Goal: Check status: Check status

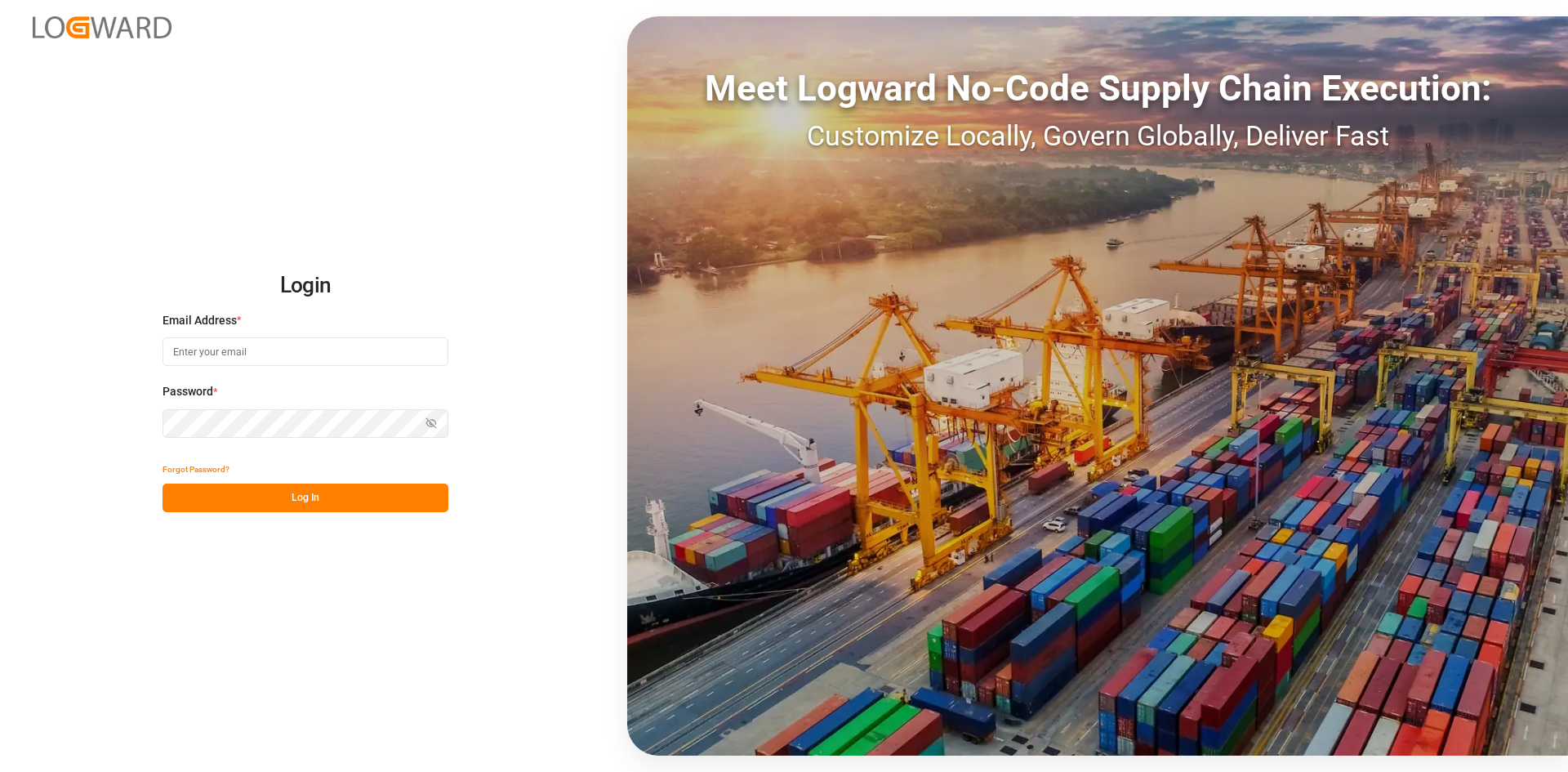
type input "[PERSON_NAME][EMAIL_ADDRESS][PERSON_NAME][DOMAIN_NAME]"
click at [347, 486] on button "Log In" at bounding box center [305, 498] width 286 height 29
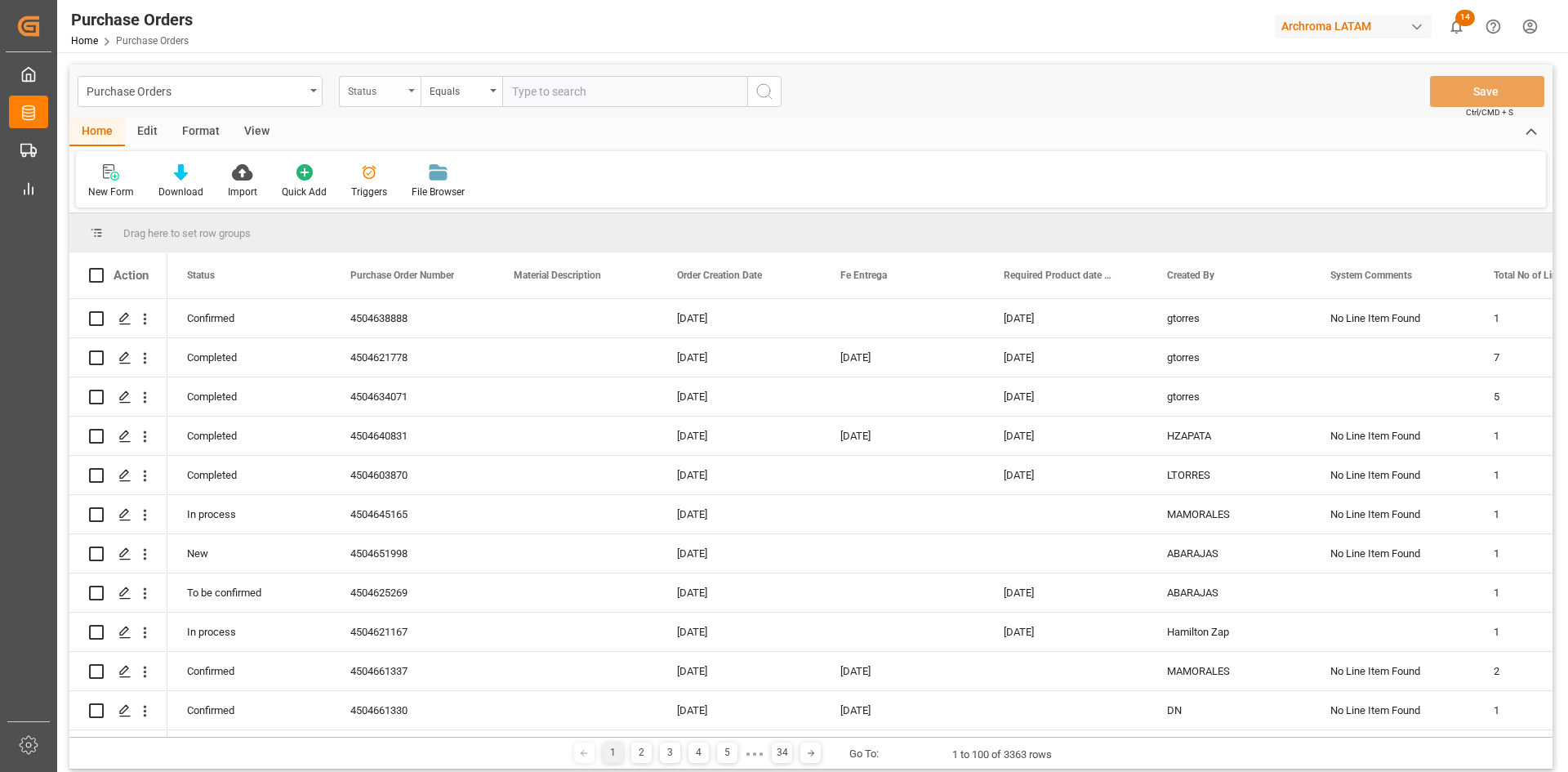
click at [402, 95] on div "Status" at bounding box center [375, 89] width 55 height 18
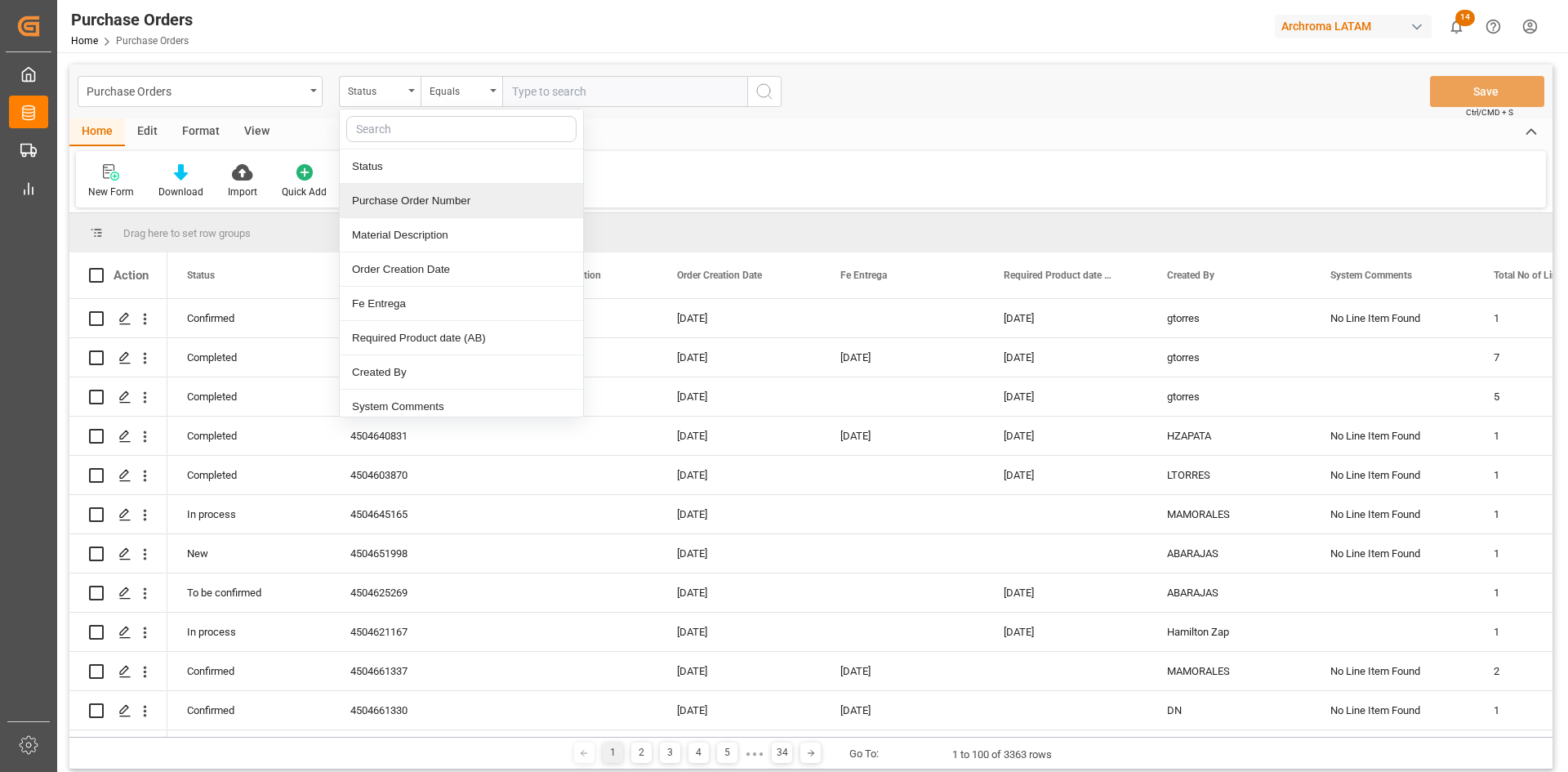
click at [426, 200] on div "Purchase Order Number" at bounding box center [461, 200] width 243 height 34
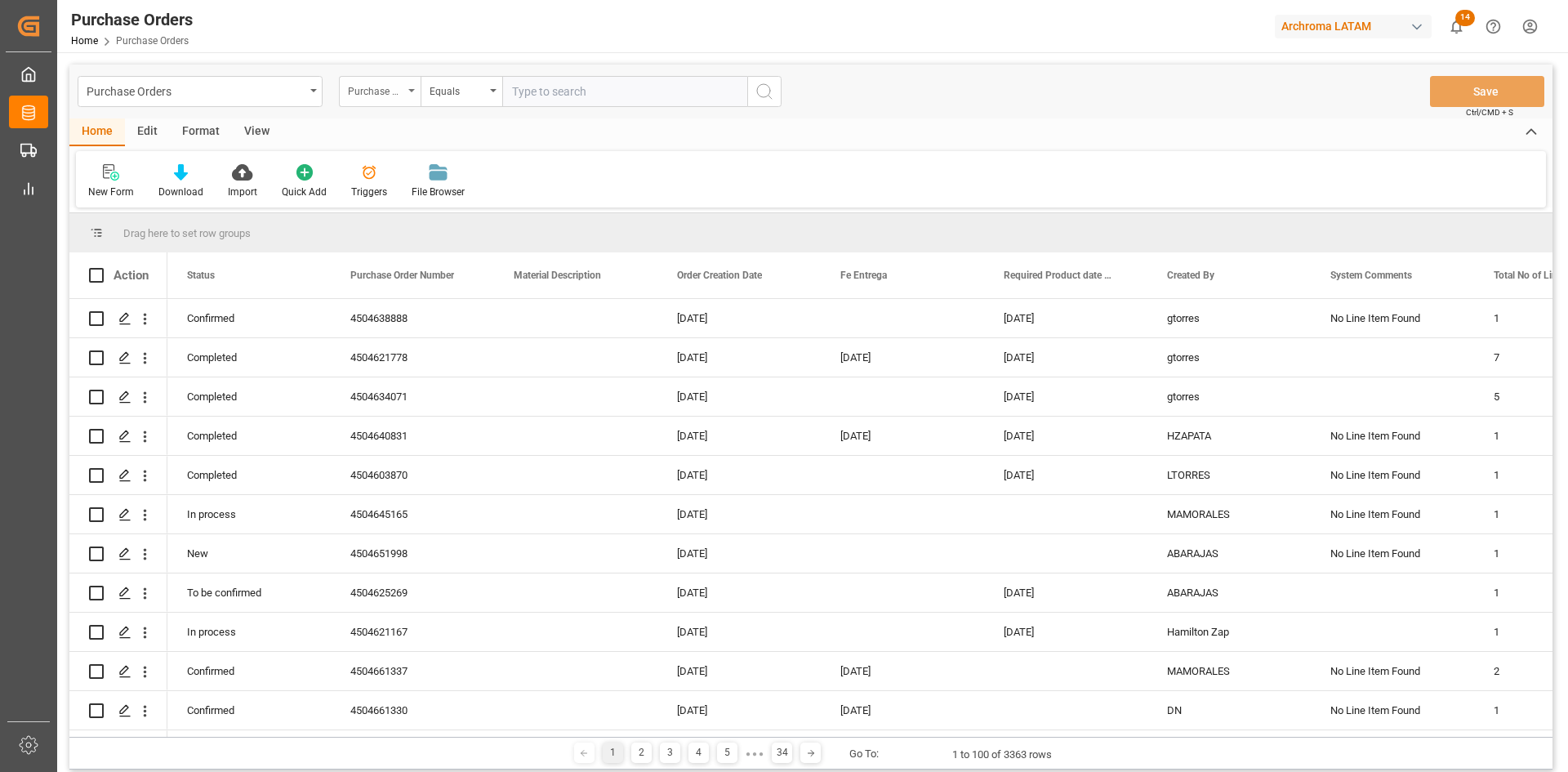
click at [412, 97] on div "Purchase Order Number" at bounding box center [380, 91] width 82 height 31
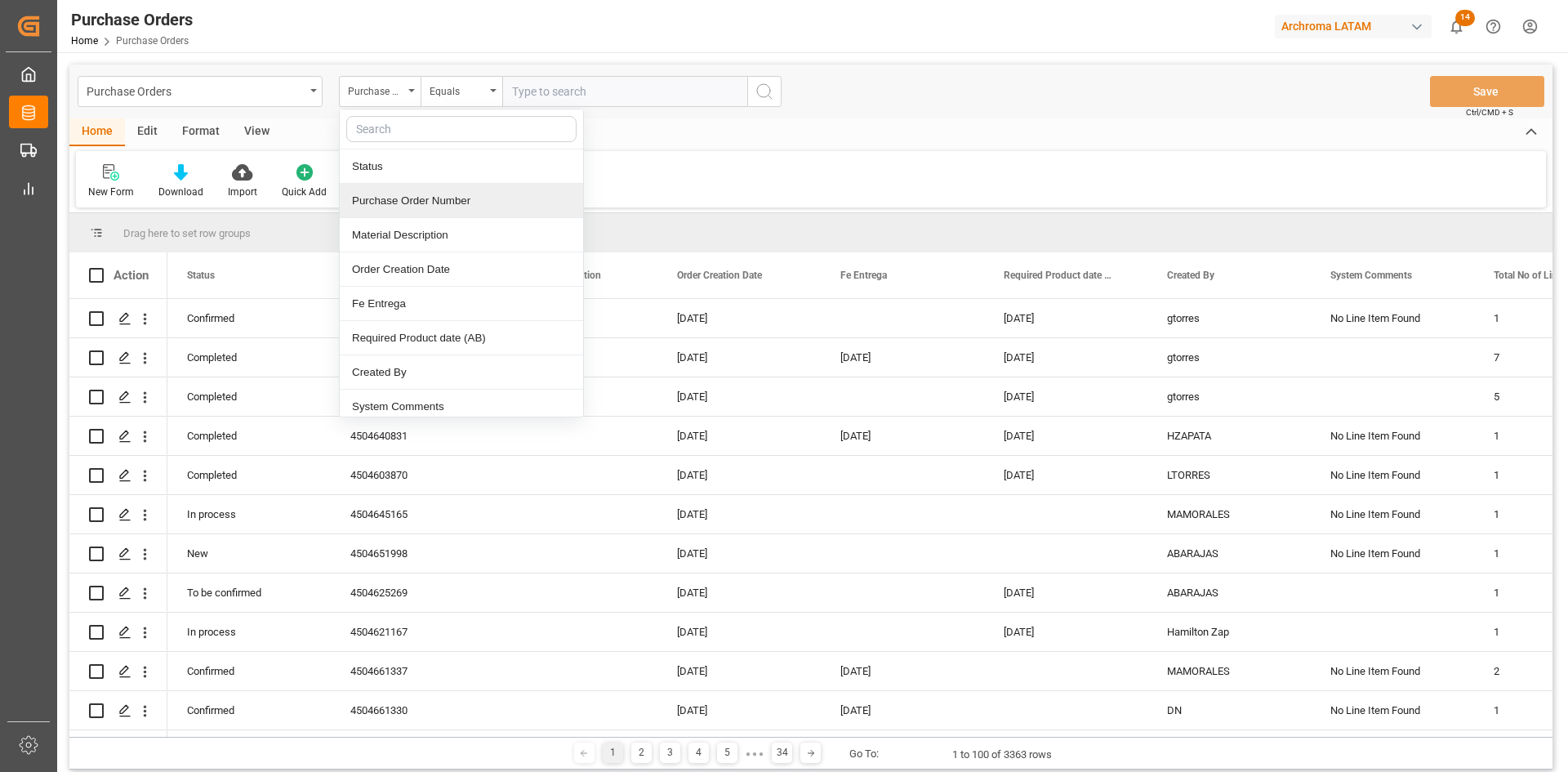
click at [428, 197] on div "Purchase Order Number" at bounding box center [461, 200] width 243 height 34
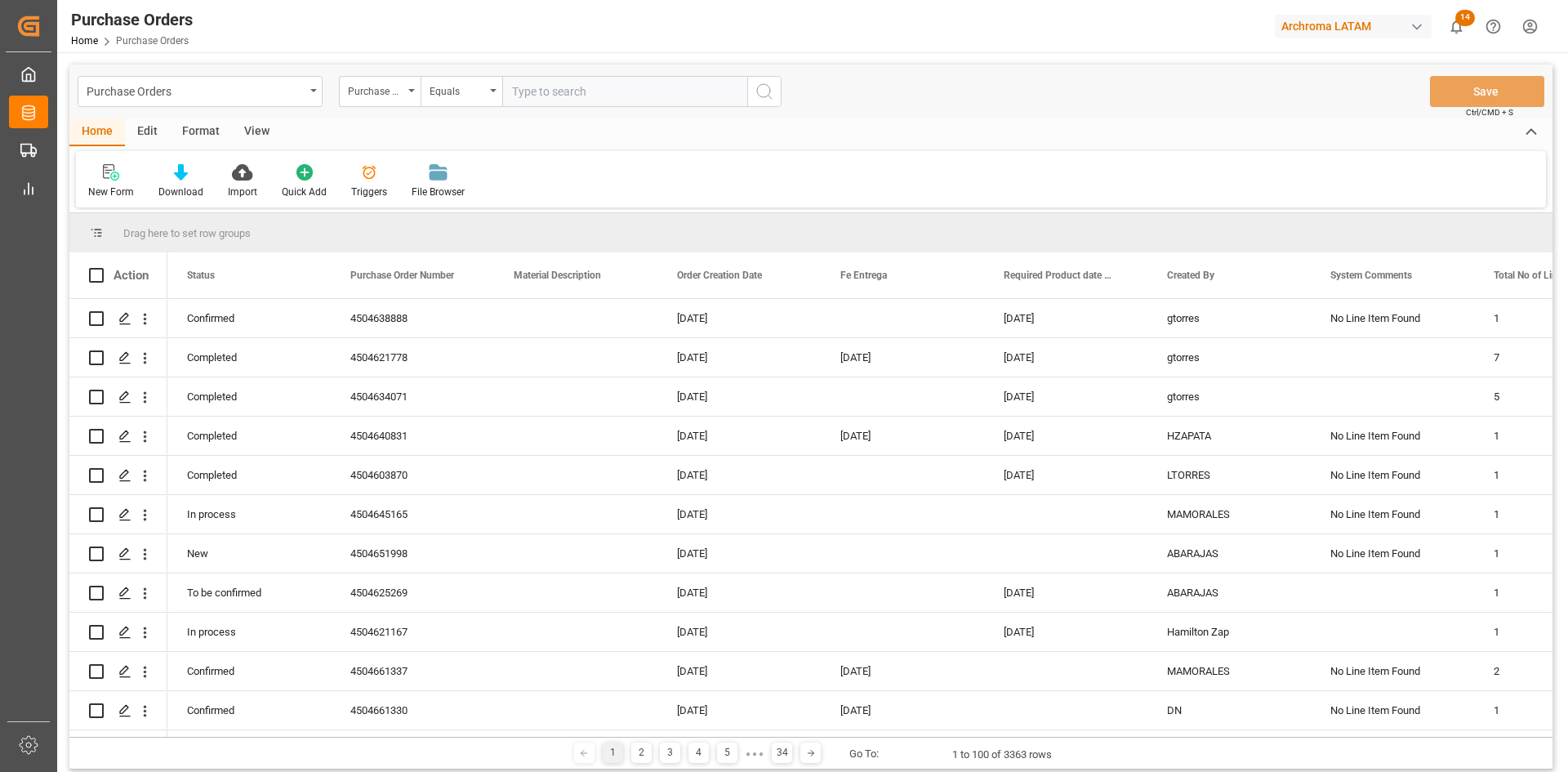
click at [563, 82] on input "text" at bounding box center [624, 91] width 245 height 31
paste input "4504632239"
type input "4504632239"
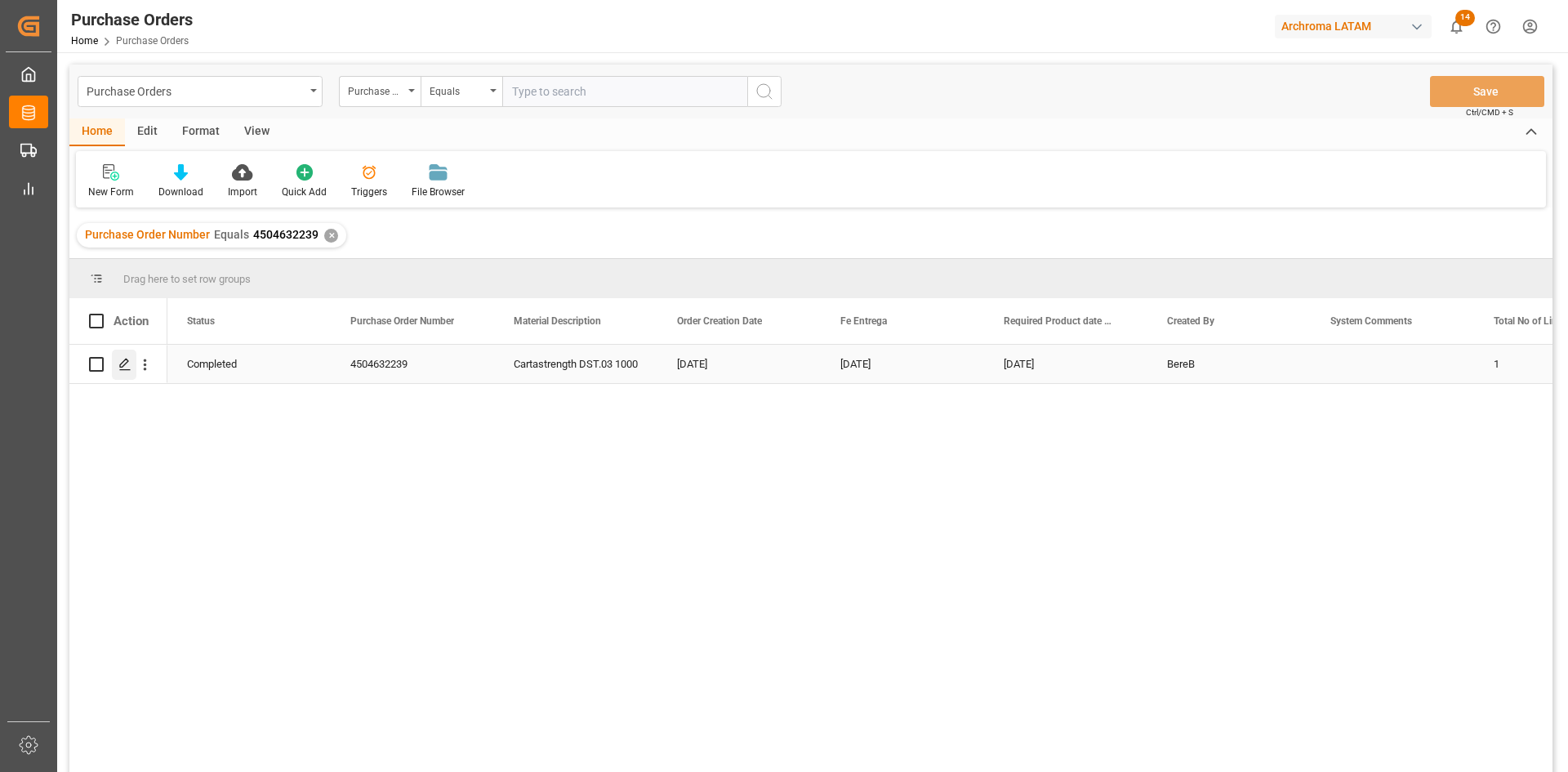
click at [120, 369] on icon "Press SPACE to select this row." at bounding box center [125, 364] width 13 height 13
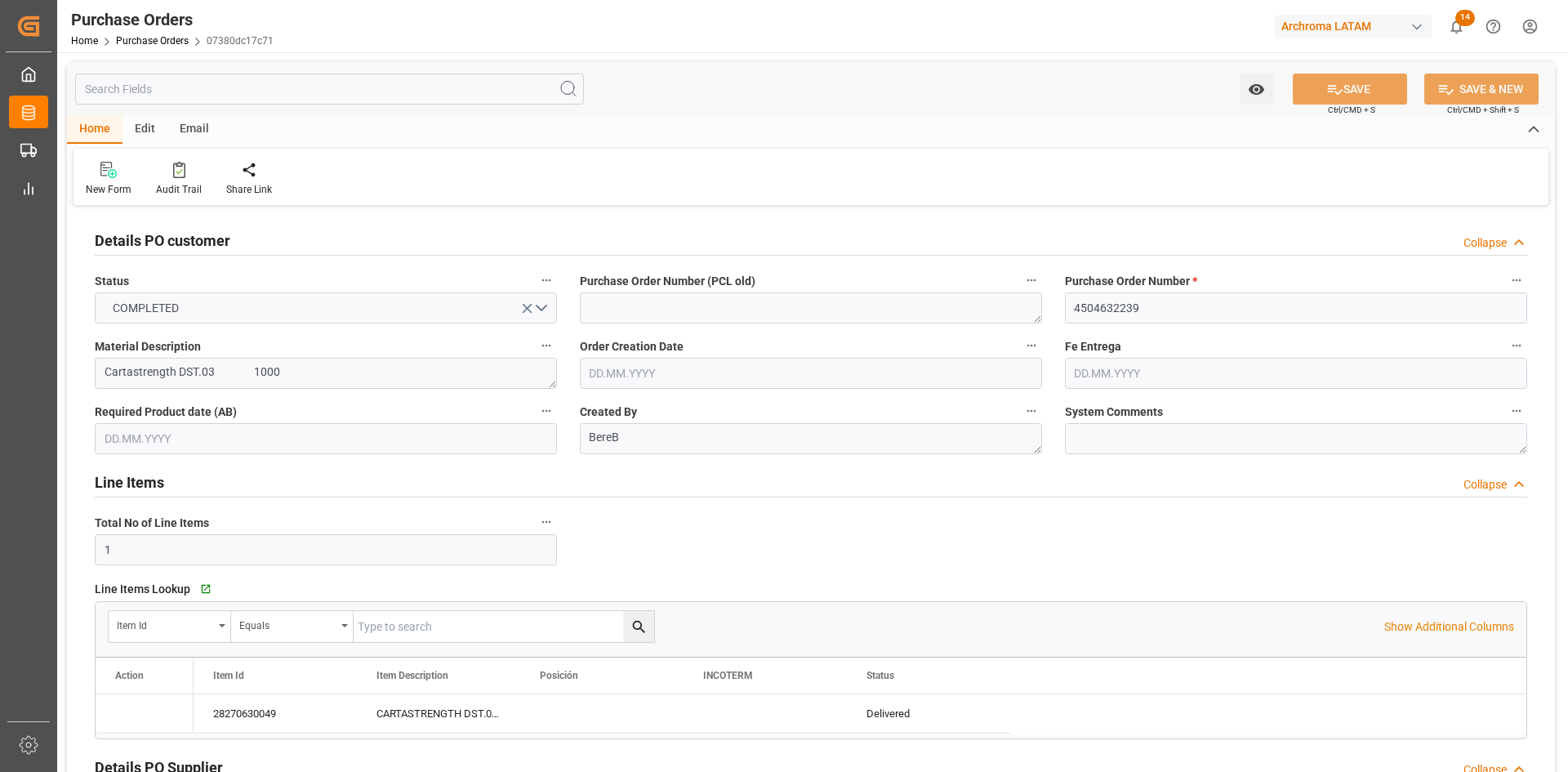
type input "[DATE]"
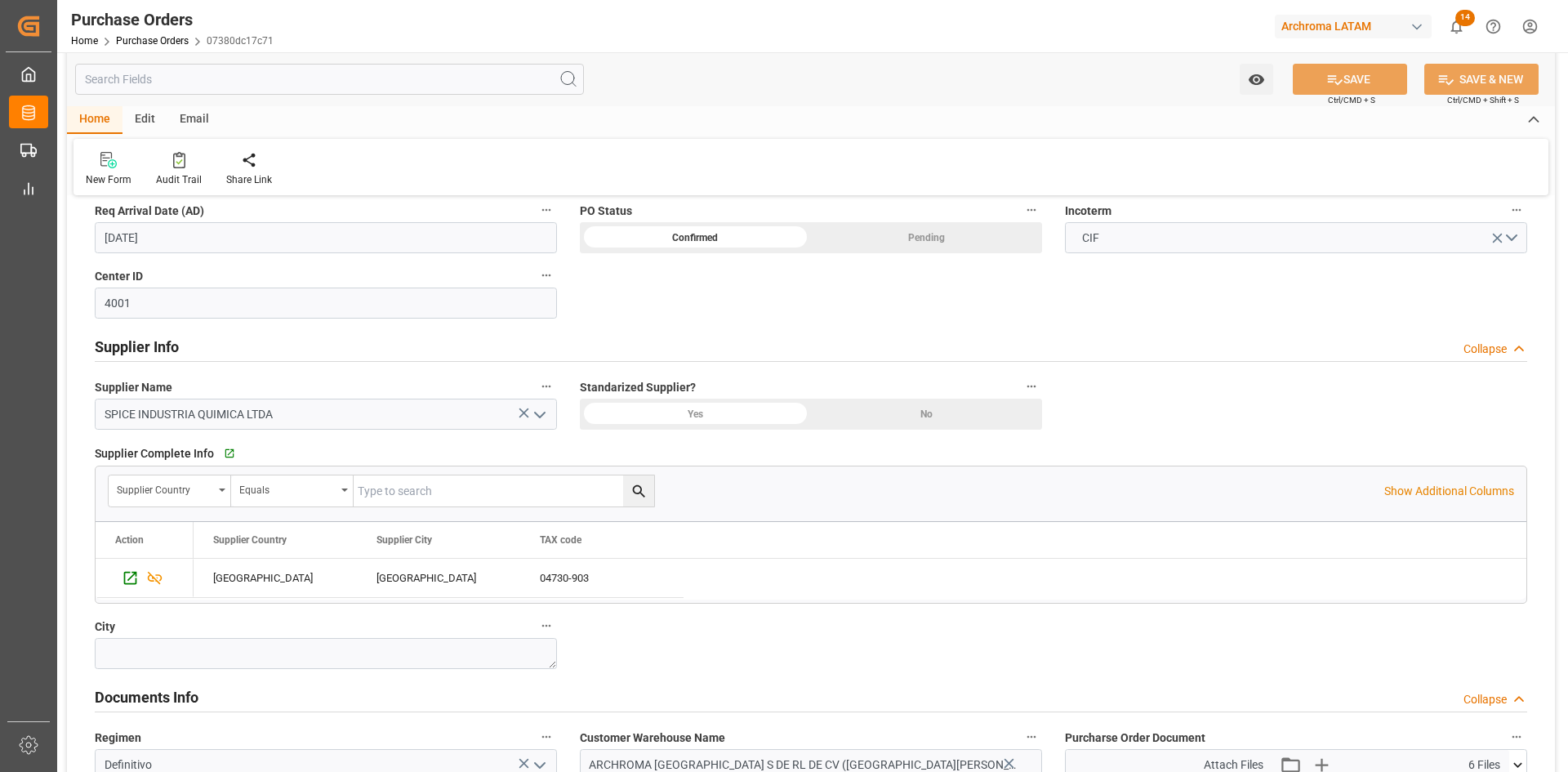
scroll to position [899, 0]
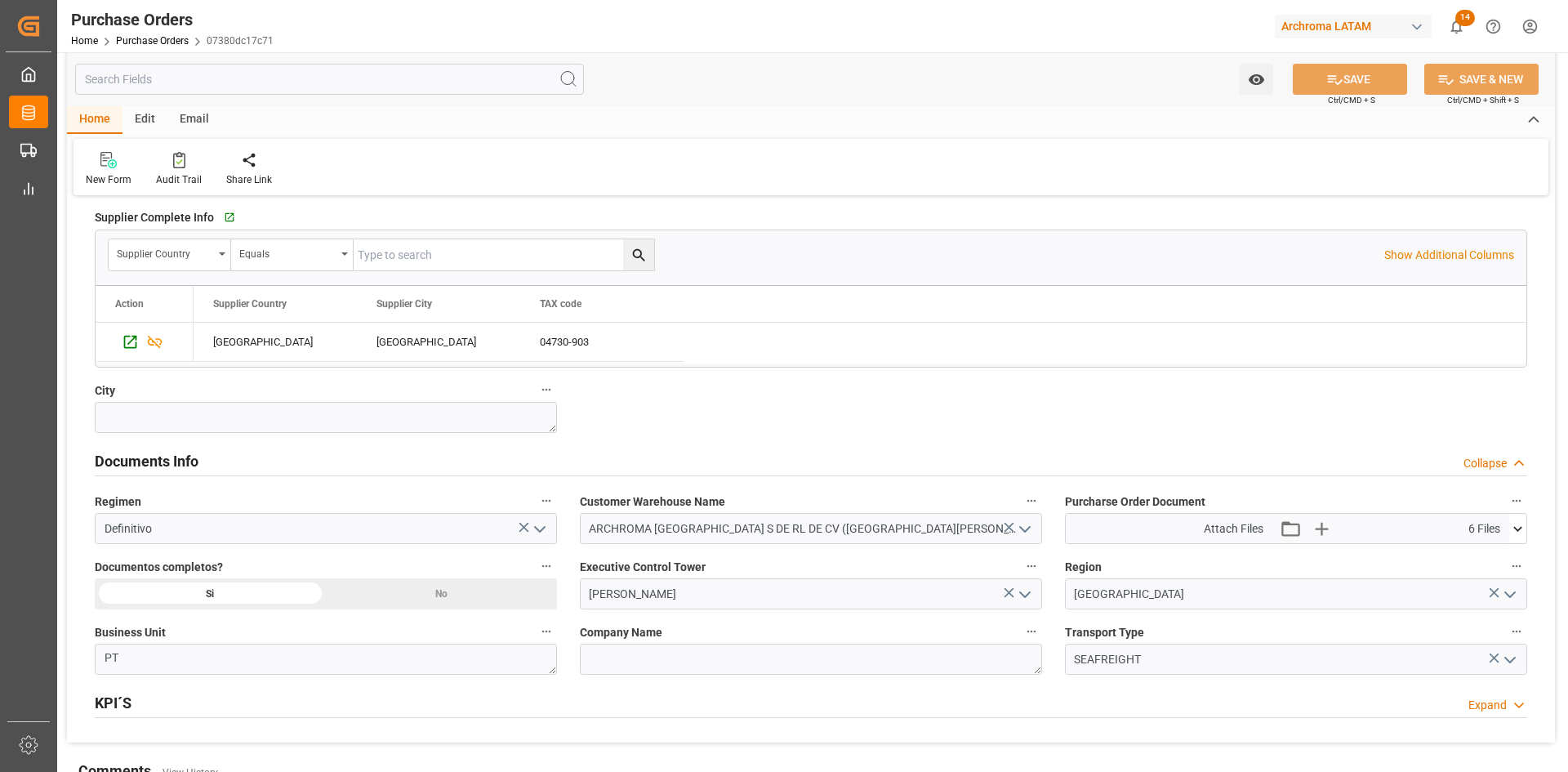
click at [1513, 530] on icon at bounding box center [1518, 529] width 18 height 18
click at [1137, 559] on div "BL 250740070066.pdf" at bounding box center [1296, 559] width 443 height 18
click at [1511, 644] on icon at bounding box center [1509, 645] width 16 height 11
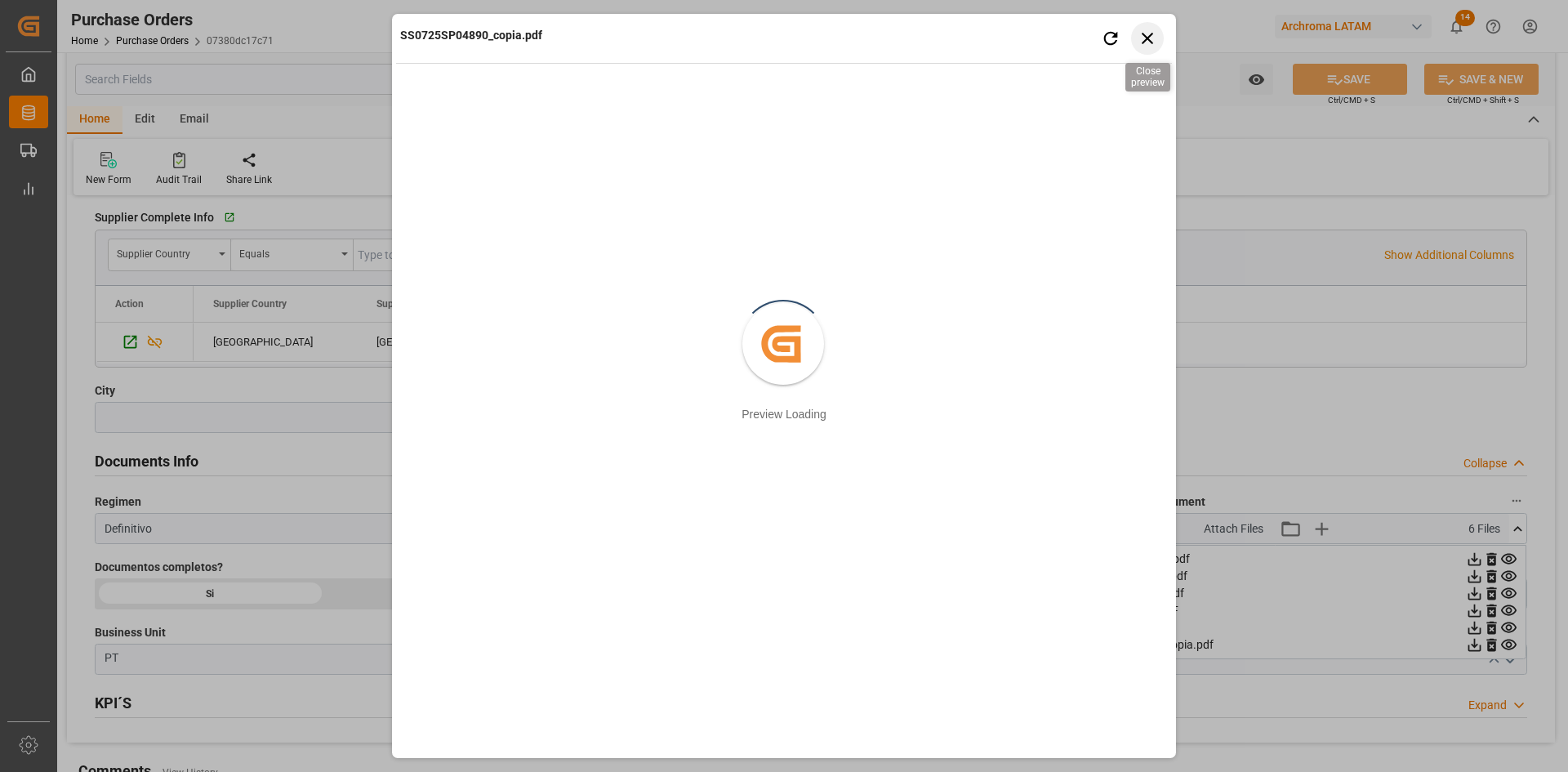
click at [1143, 47] on icon "button" at bounding box center [1147, 38] width 20 height 20
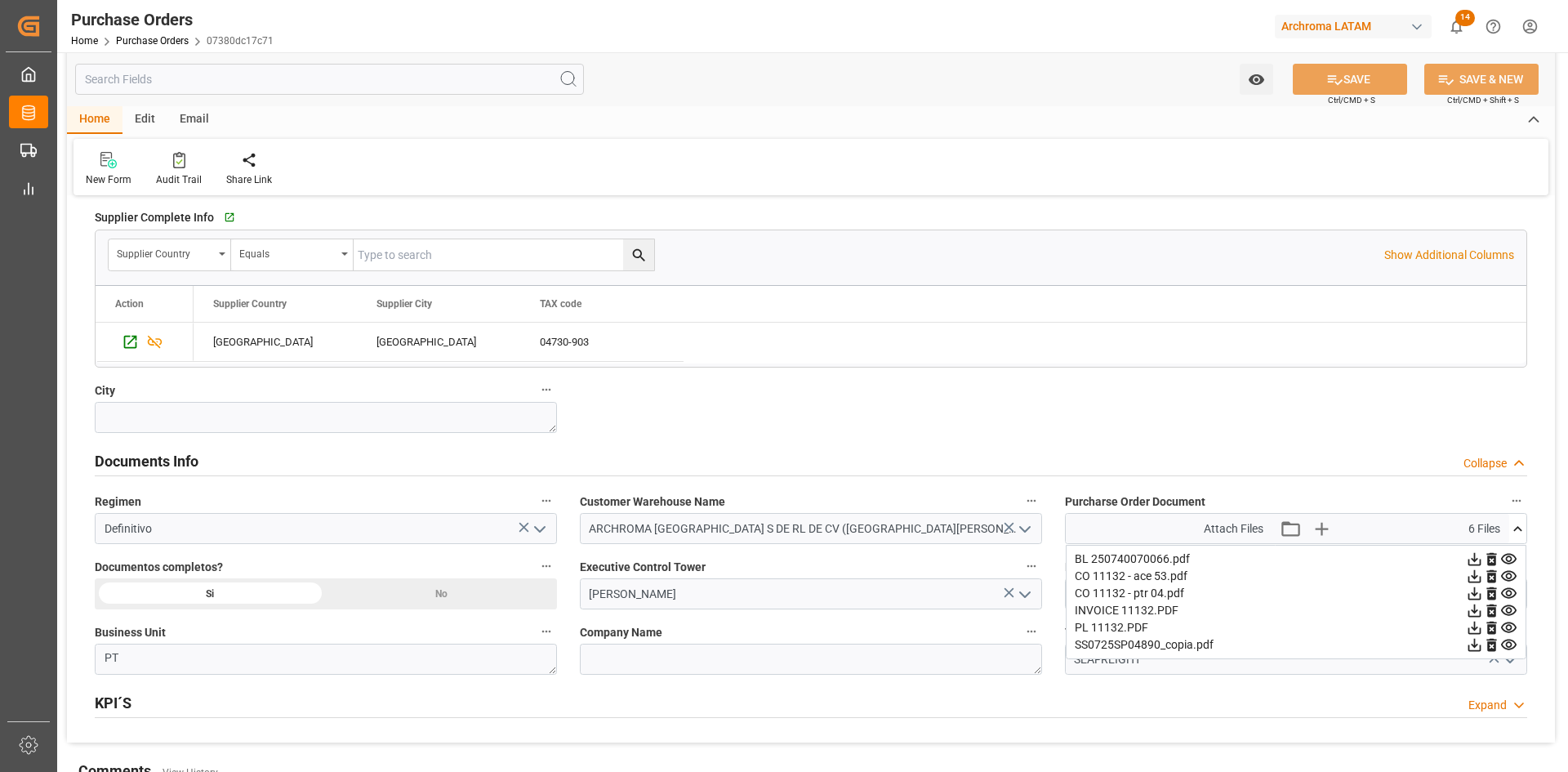
click at [1515, 574] on icon at bounding box center [1509, 576] width 16 height 11
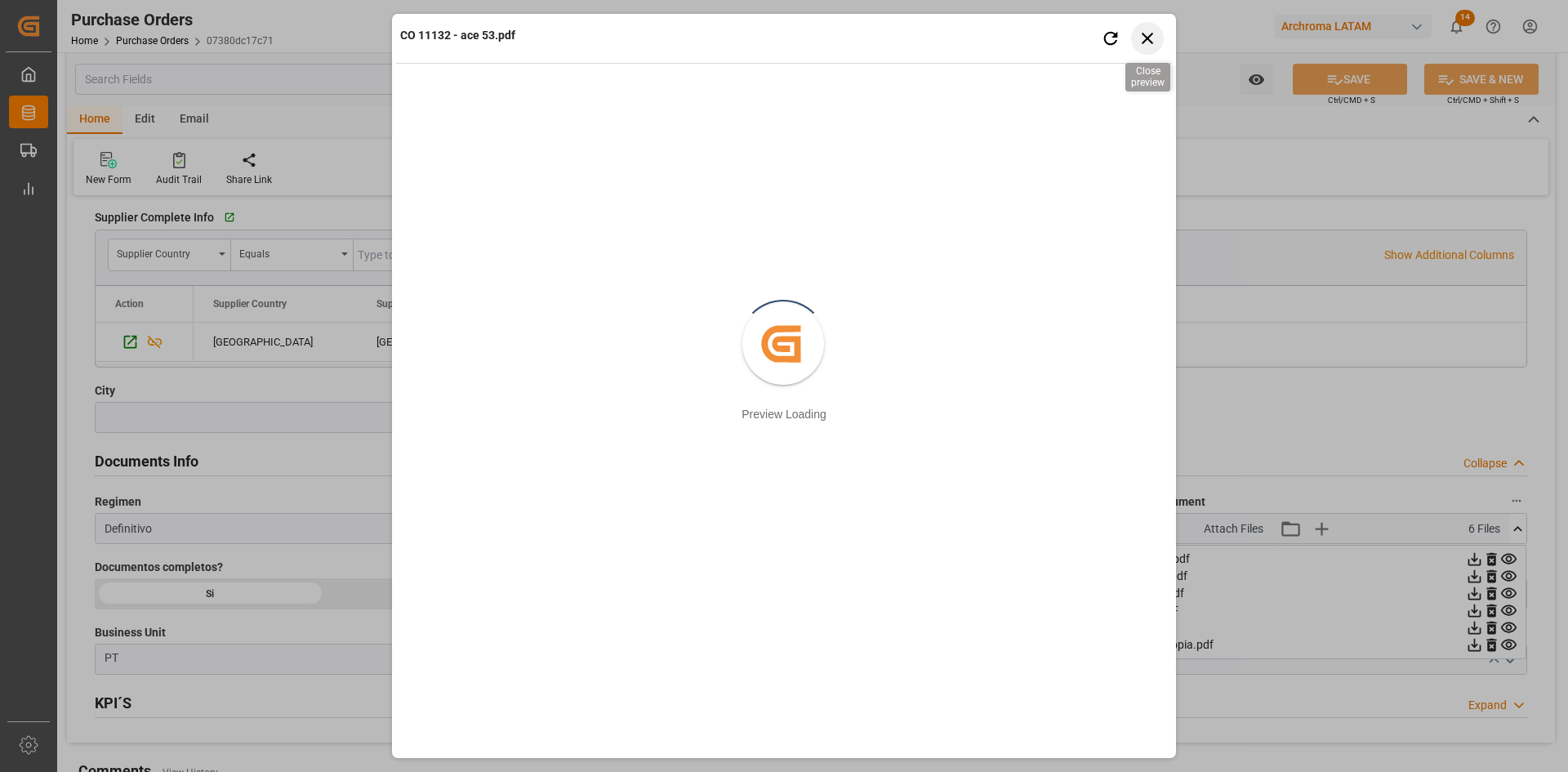
click at [1151, 47] on icon "button" at bounding box center [1147, 38] width 20 height 20
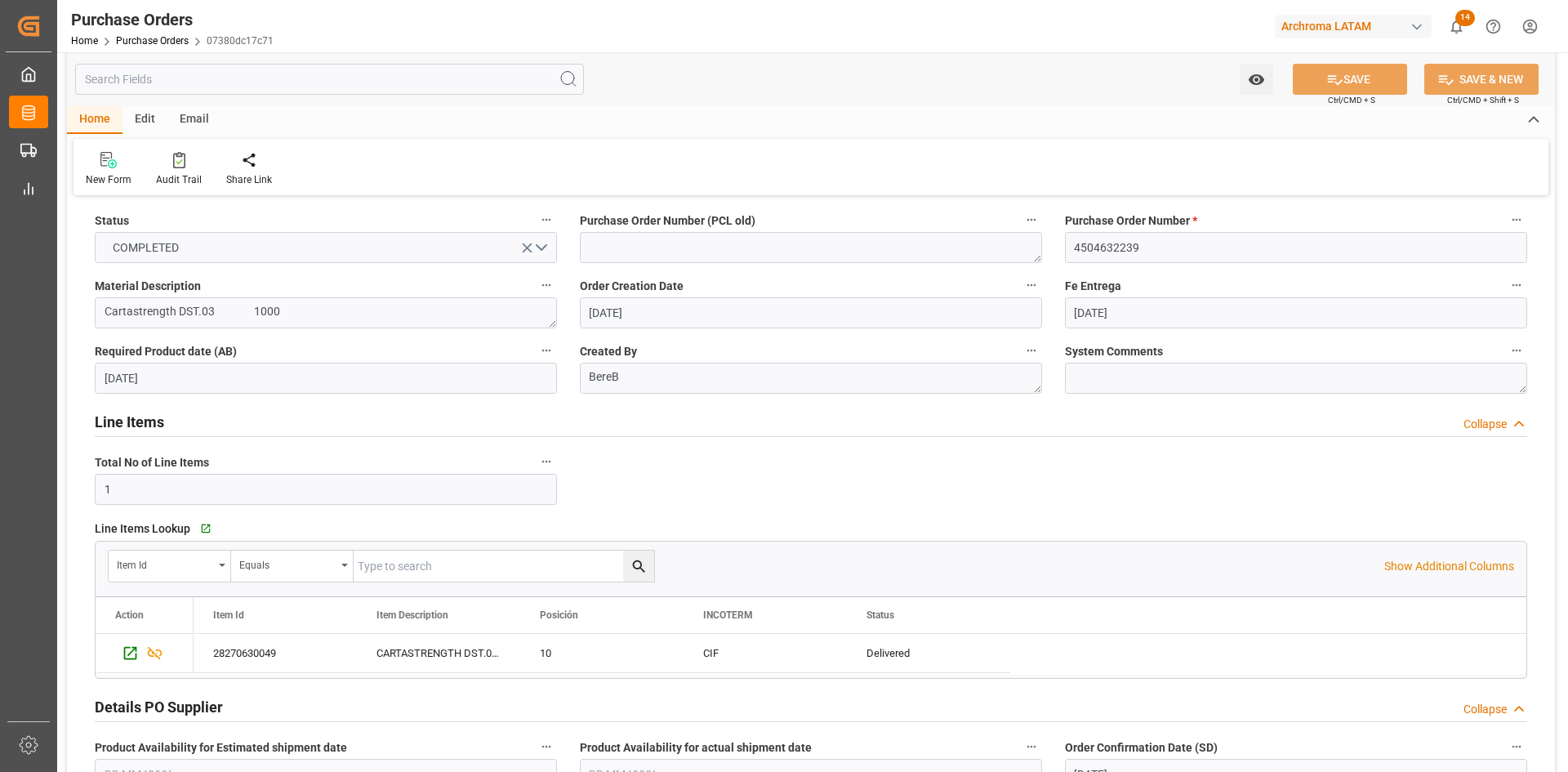
scroll to position [0, 0]
